Goal: Ask a question

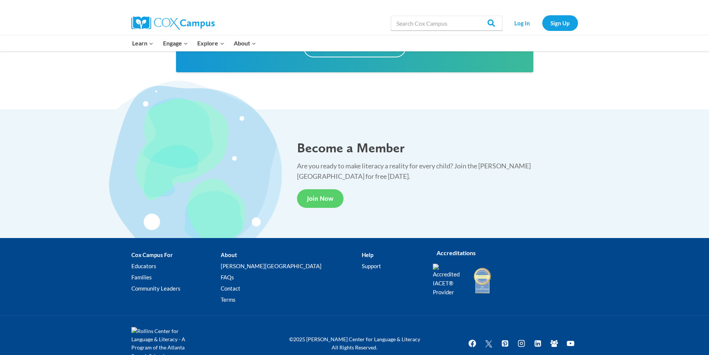
scroll to position [1353, 0]
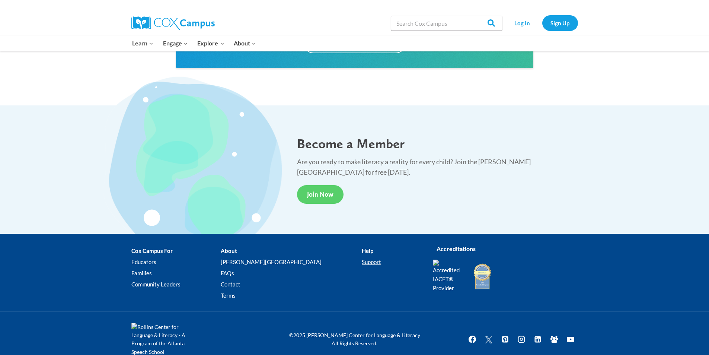
click at [362, 261] on link "Support" at bounding box center [392, 261] width 60 height 11
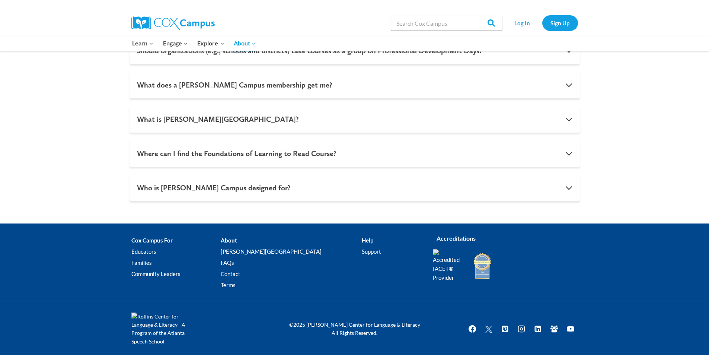
scroll to position [742, 0]
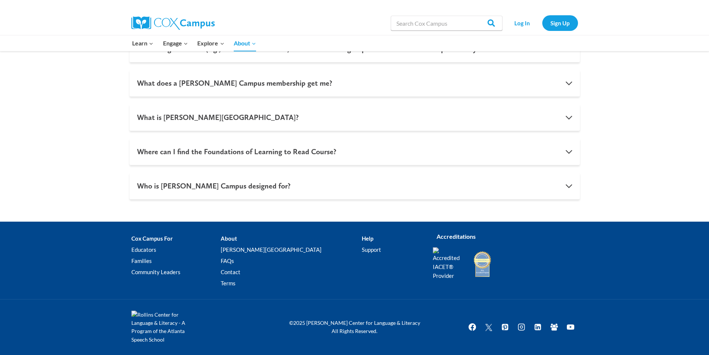
click at [362, 239] on li "Help Support" at bounding box center [392, 262] width 60 height 59
click at [362, 238] on li "Help Support" at bounding box center [392, 262] width 60 height 59
click at [255, 272] on link "Contact" at bounding box center [291, 271] width 141 height 11
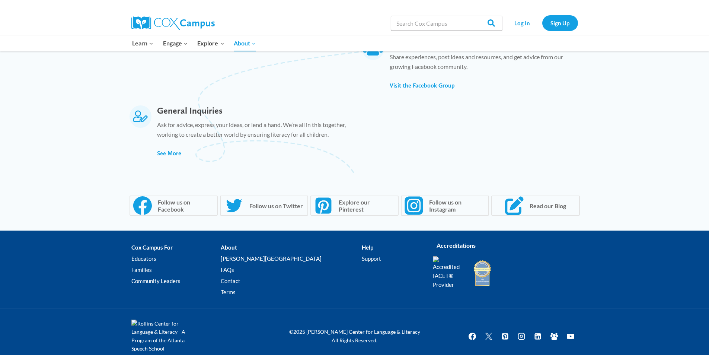
scroll to position [504, 0]
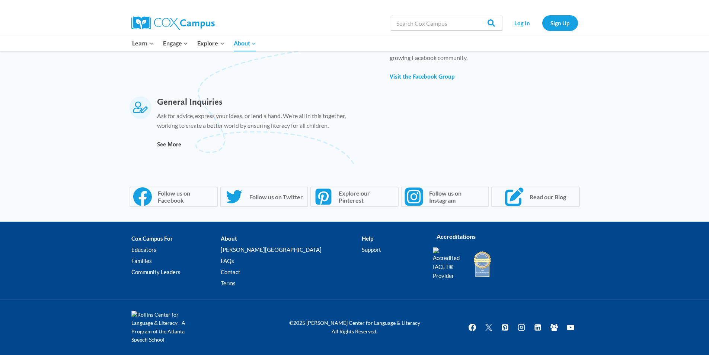
click at [172, 144] on span "See More" at bounding box center [169, 144] width 24 height 7
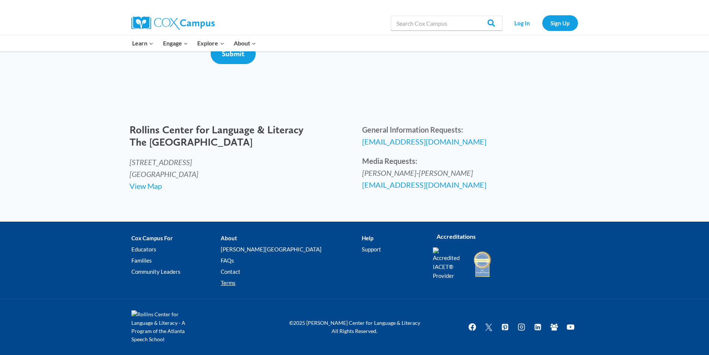
scroll to position [307, 0]
click at [362, 248] on link "Support" at bounding box center [392, 249] width 60 height 11
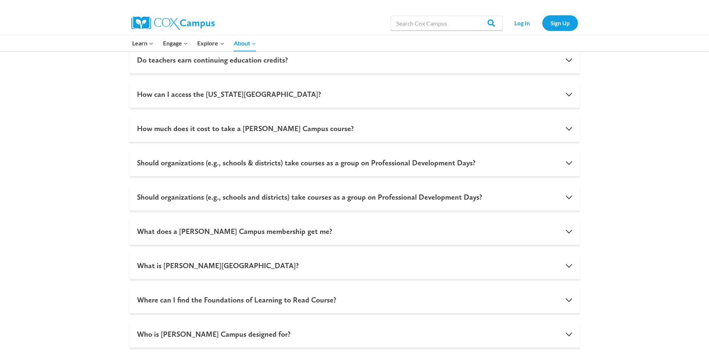
scroll to position [742, 0]
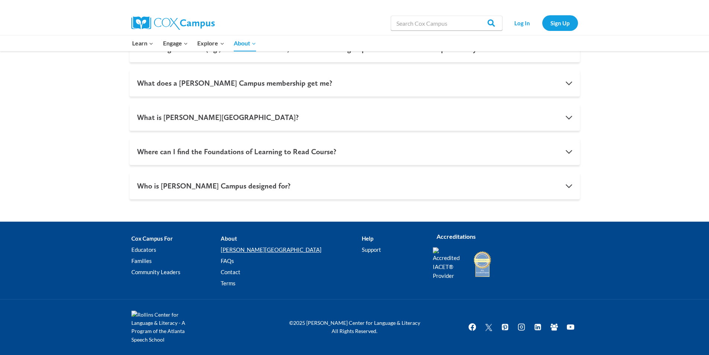
click at [266, 250] on link "[PERSON_NAME][GEOGRAPHIC_DATA]" at bounding box center [291, 249] width 141 height 11
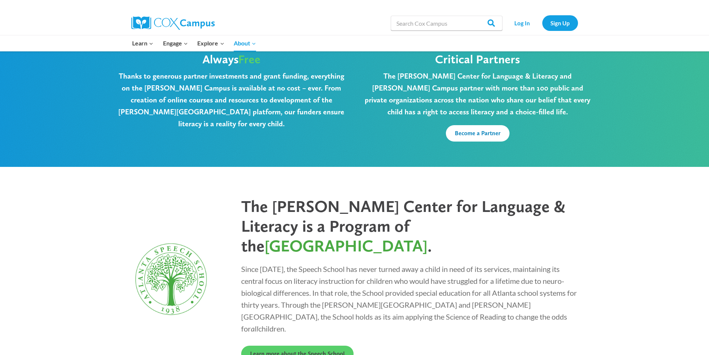
scroll to position [1943, 0]
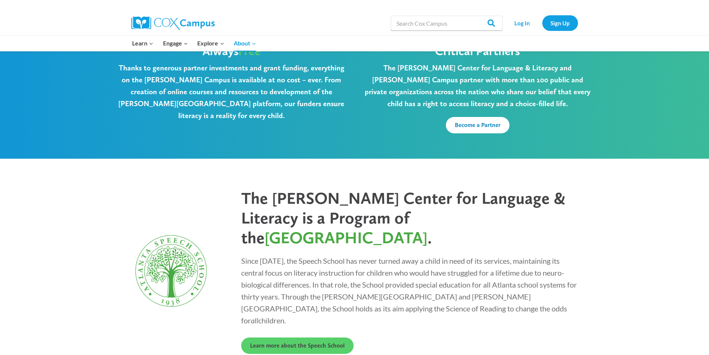
scroll to position [1943, 0]
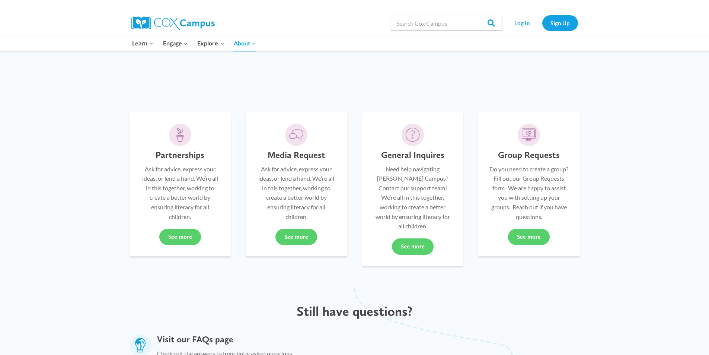
scroll to position [149, 0]
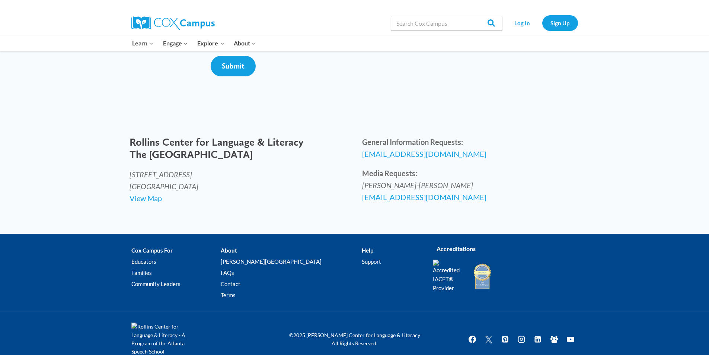
scroll to position [81, 0]
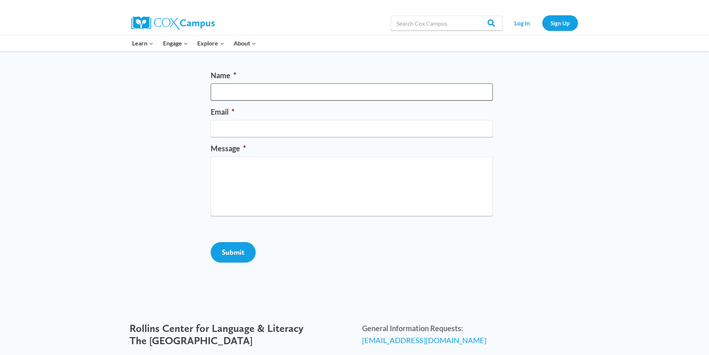
click at [248, 95] on input "Name *" at bounding box center [352, 91] width 282 height 17
type input "[PERSON_NAME]"
type input "auburn@oconeepreschool.com"
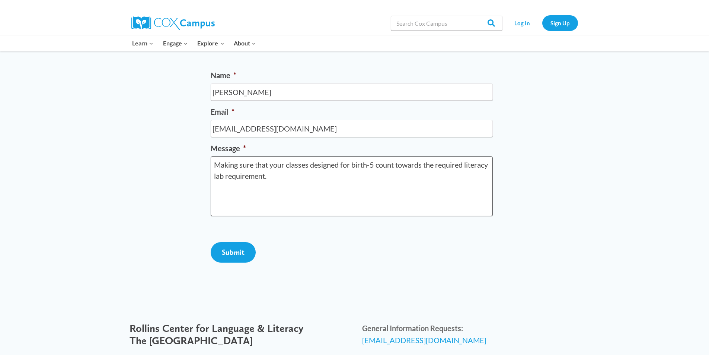
click at [305, 177] on textarea "Making sure that your classes designed for birth-5 count towards the required l…" at bounding box center [352, 186] width 282 height 60
type textarea "Making sure that your classes designed for birth-5 count towards the required l…"
click at [238, 263] on input "Submit" at bounding box center [233, 252] width 45 height 20
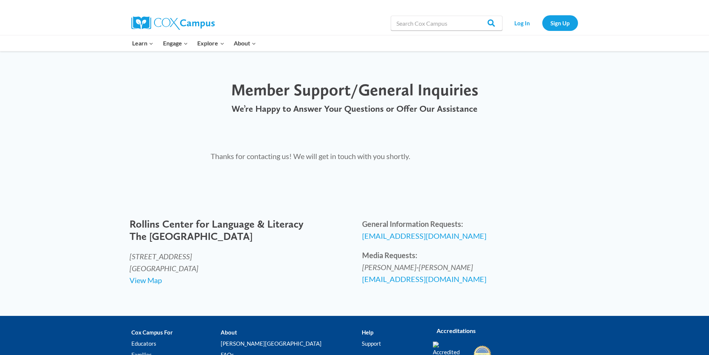
scroll to position [0, 0]
